Goal: Task Accomplishment & Management: Use online tool/utility

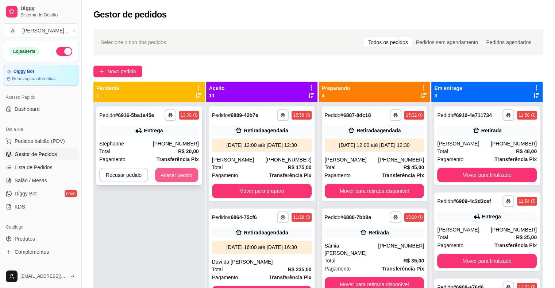
click at [164, 174] on button "Aceitar pedido" at bounding box center [176, 175] width 43 height 14
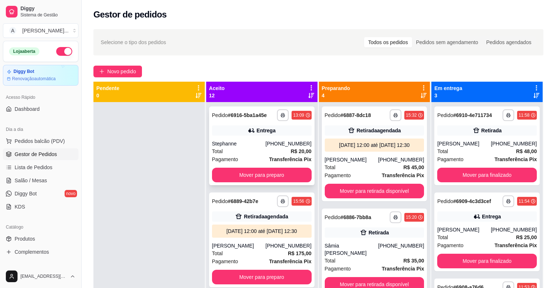
click at [251, 134] on div "Entrega" at bounding box center [262, 131] width 100 height 10
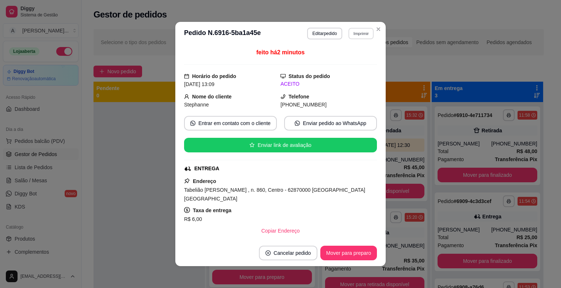
click at [350, 36] on button "Imprimir" at bounding box center [360, 33] width 25 height 11
click at [338, 62] on button "IMPRESSORA" at bounding box center [345, 59] width 53 height 12
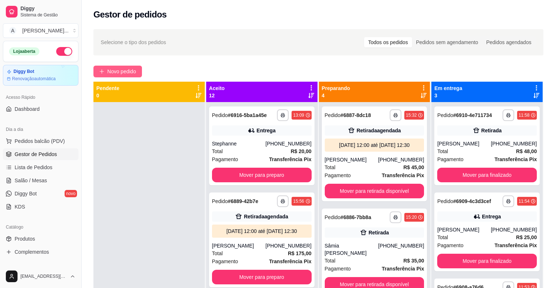
click at [112, 74] on span "Novo pedido" at bounding box center [121, 72] width 29 height 8
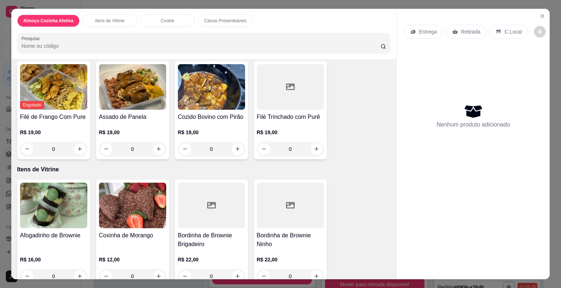
scroll to position [110, 0]
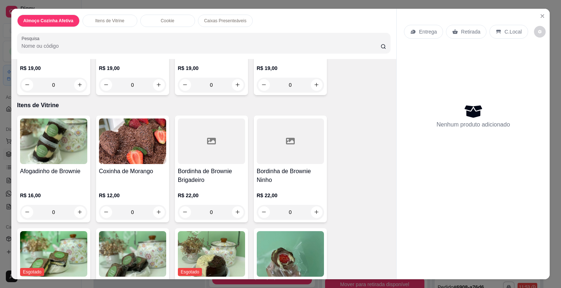
click at [158, 211] on div "0" at bounding box center [132, 212] width 67 height 15
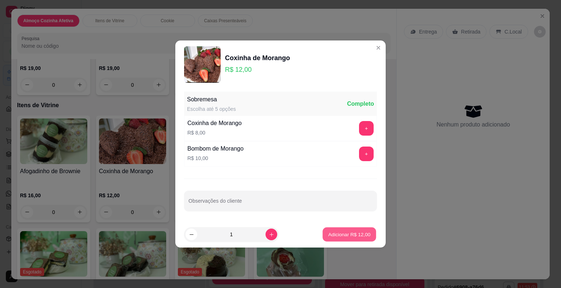
click at [350, 235] on p "Adicionar R$ 12,00" at bounding box center [349, 234] width 42 height 7
type input "1"
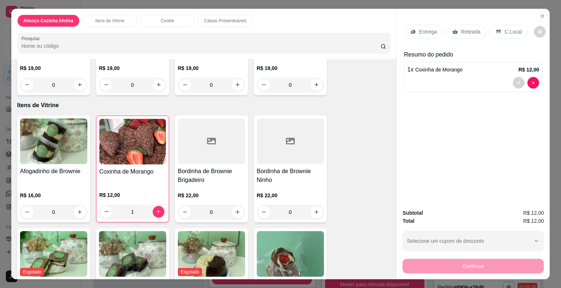
click at [475, 30] on p "Retirada" at bounding box center [470, 31] width 19 height 7
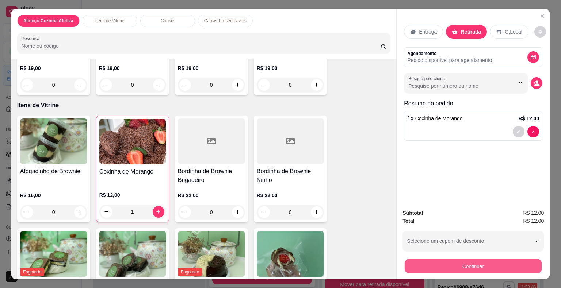
click at [465, 262] on button "Continuar" at bounding box center [472, 267] width 137 height 14
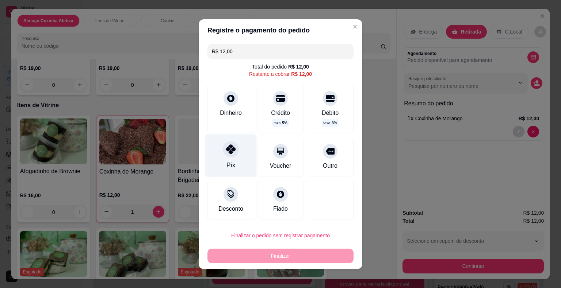
click at [232, 167] on div "Pix" at bounding box center [230, 155] width 51 height 43
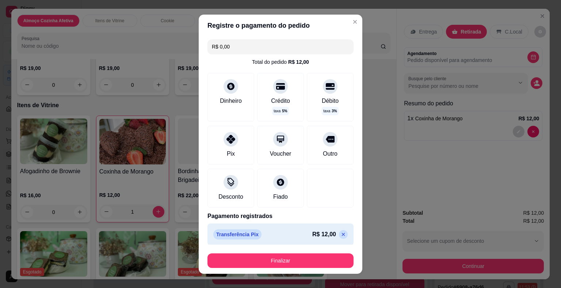
click at [340, 234] on icon at bounding box center [343, 235] width 6 height 6
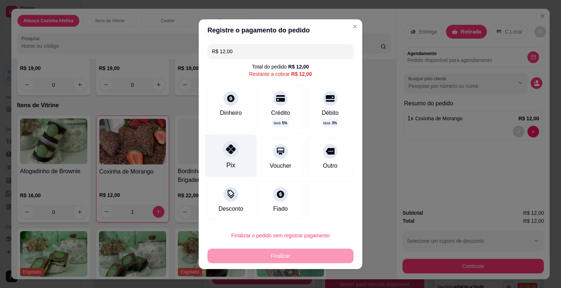
click at [231, 148] on icon at bounding box center [230, 149] width 9 height 9
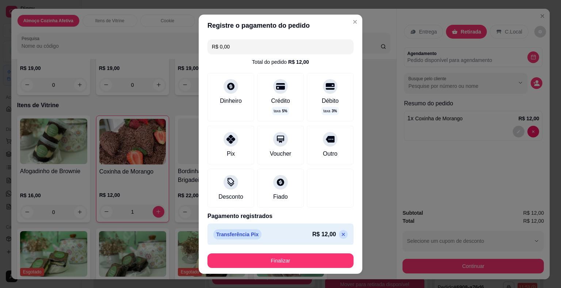
click at [340, 236] on icon at bounding box center [343, 235] width 6 height 6
type input "R$ 12,00"
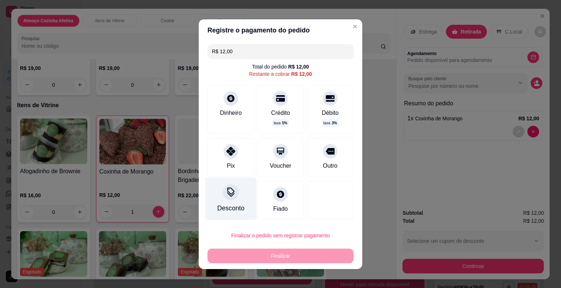
click at [233, 197] on div "Desconto" at bounding box center [230, 198] width 51 height 43
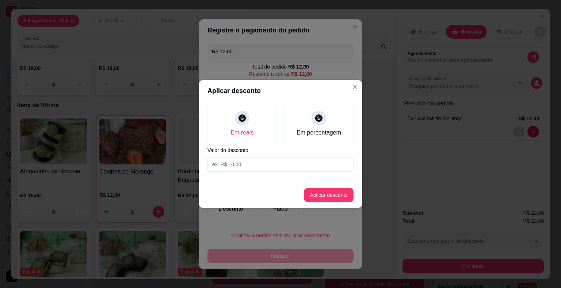
click at [244, 162] on input at bounding box center [280, 164] width 146 height 15
type input "4,00"
click at [324, 198] on button "Aplicar desconto" at bounding box center [329, 195] width 50 height 15
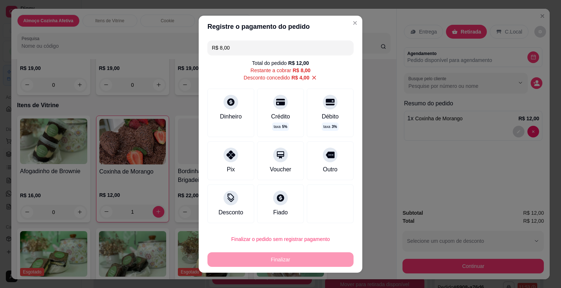
click at [304, 259] on div "Finalizar" at bounding box center [280, 260] width 146 height 15
click at [229, 164] on div "Pix" at bounding box center [230, 168] width 9 height 9
type input "R$ 0,00"
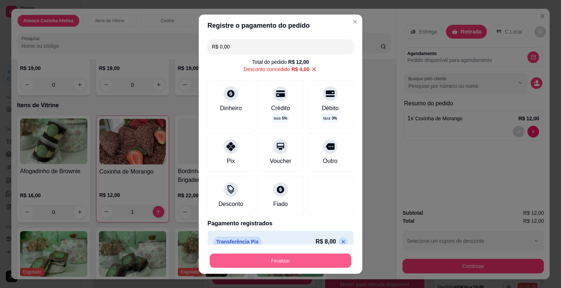
click at [318, 259] on button "Finalizar" at bounding box center [281, 261] width 142 height 14
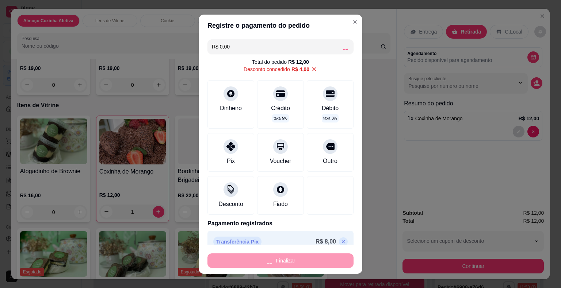
type input "0"
type input "-R$ 12,00"
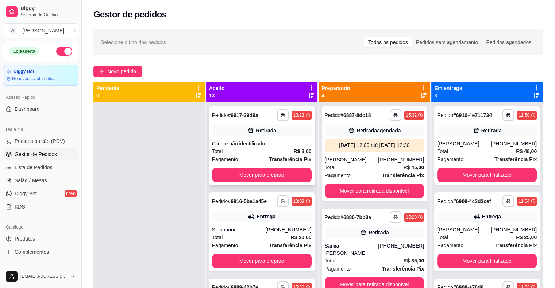
click at [215, 109] on div "**********" at bounding box center [262, 146] width 106 height 79
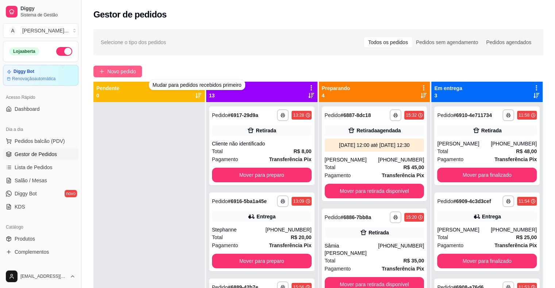
click at [118, 76] on button "Novo pedido" at bounding box center [117, 72] width 49 height 12
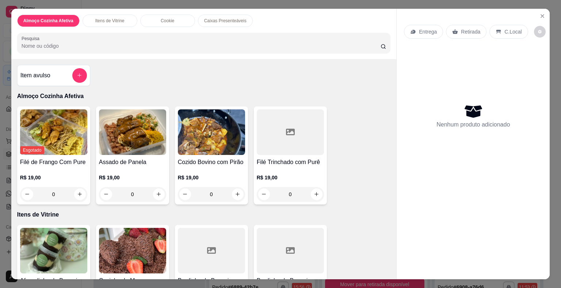
click at [310, 193] on div "0" at bounding box center [290, 194] width 67 height 15
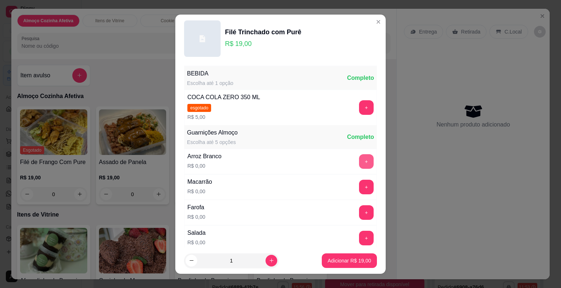
click at [359, 158] on button "+" at bounding box center [366, 161] width 15 height 15
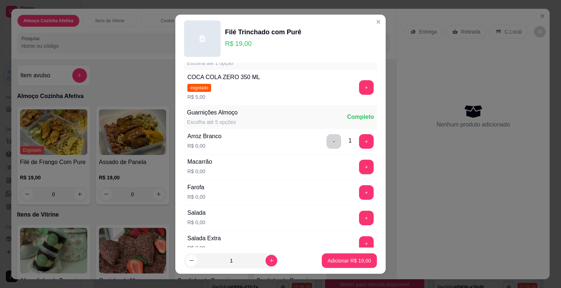
scroll to position [73, 0]
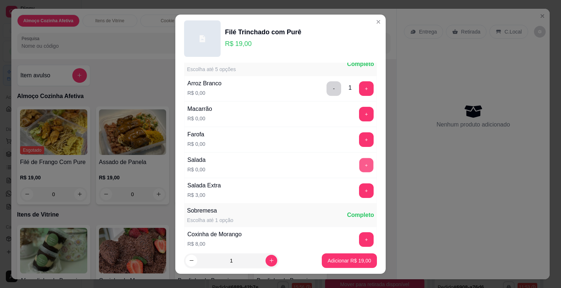
click at [359, 162] on button "+" at bounding box center [366, 165] width 14 height 14
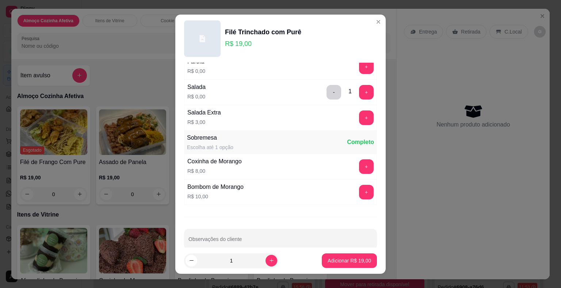
scroll to position [156, 0]
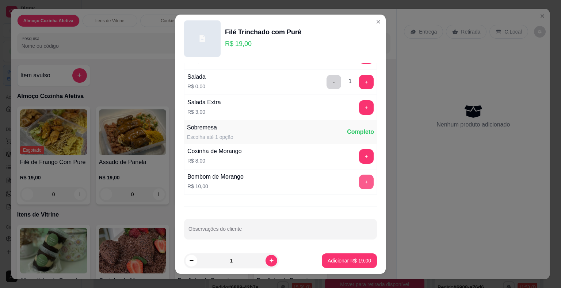
click at [359, 180] on button "+" at bounding box center [366, 182] width 15 height 15
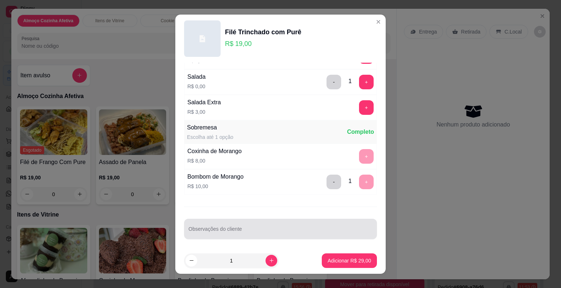
scroll to position [9, 0]
